Goal: Consume media (video, audio): Consume media (video, audio)

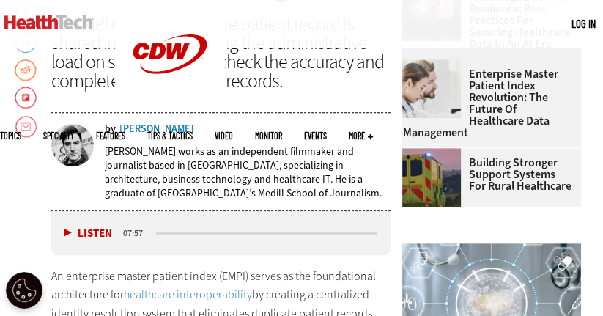
click at [66, 228] on button "Listen" at bounding box center [88, 233] width 48 height 11
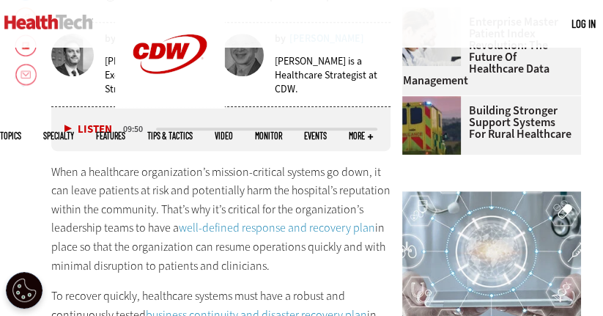
scroll to position [540, 0]
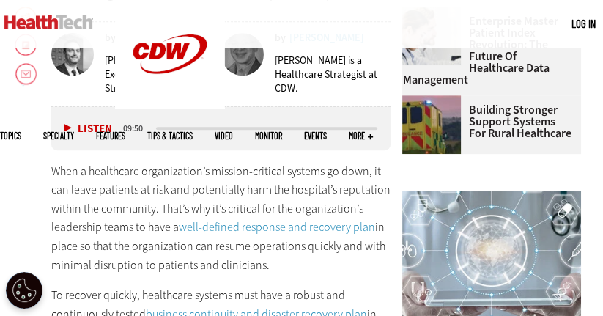
click at [66, 130] on button "Listen" at bounding box center [88, 128] width 48 height 11
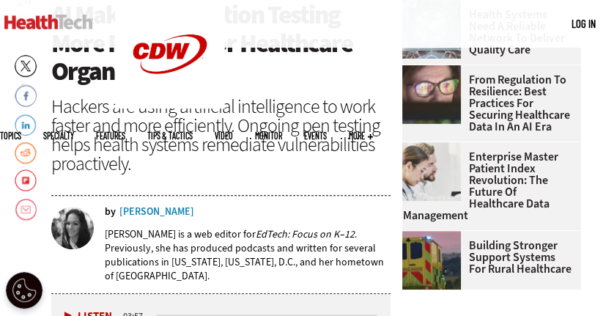
scroll to position [534, 0]
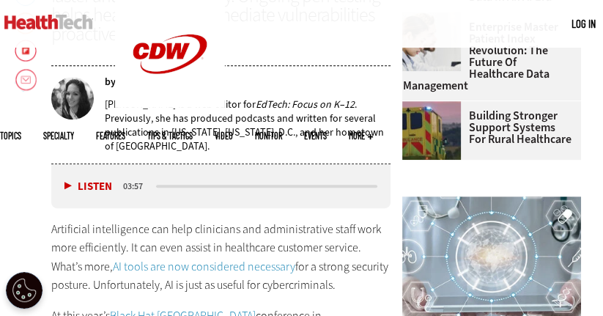
click at [68, 184] on button "Listen" at bounding box center [88, 186] width 48 height 11
